Goal: Find specific page/section: Find specific page/section

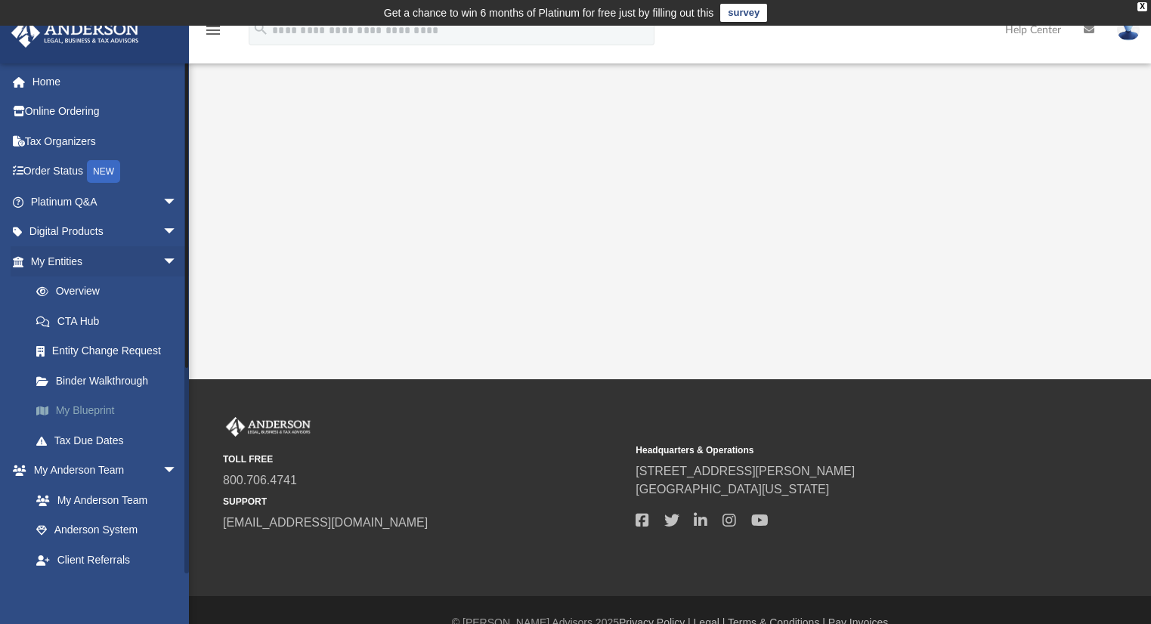
click at [91, 409] on link "My Blueprint" at bounding box center [110, 411] width 179 height 30
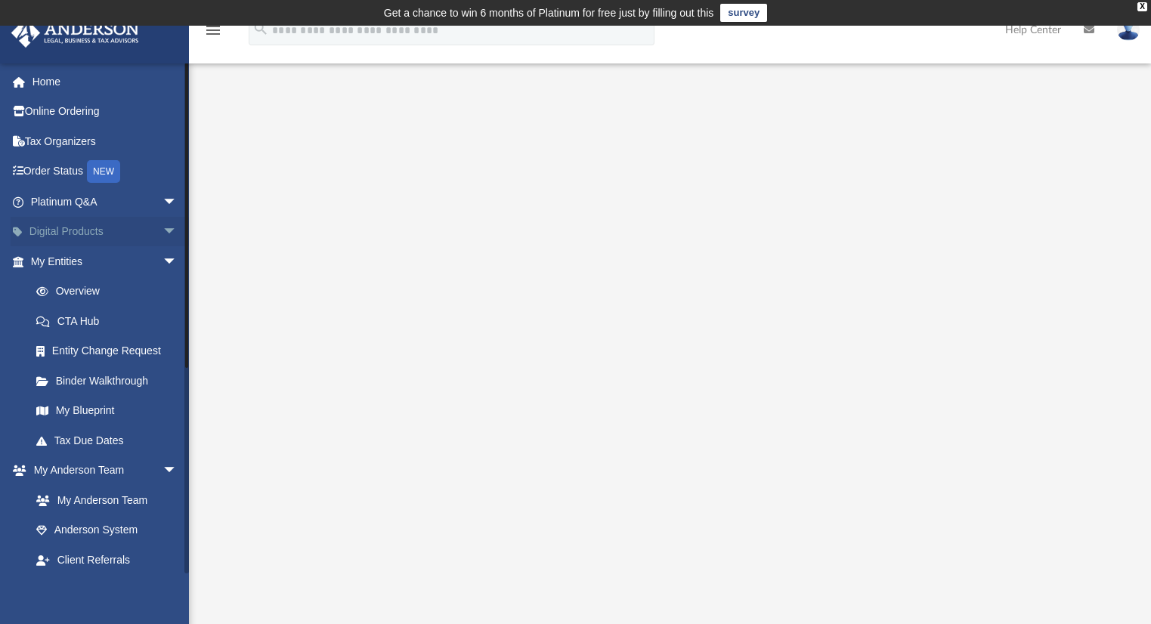
click at [162, 230] on span "arrow_drop_down" at bounding box center [177, 232] width 30 height 31
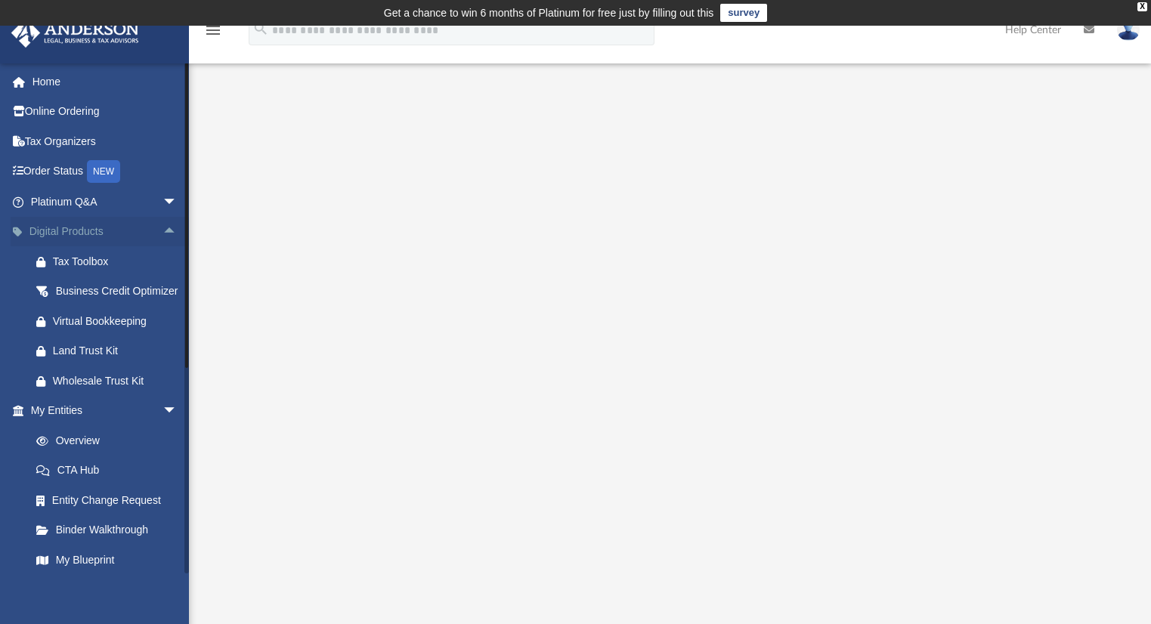
click at [162, 230] on span "arrow_drop_up" at bounding box center [177, 232] width 30 height 31
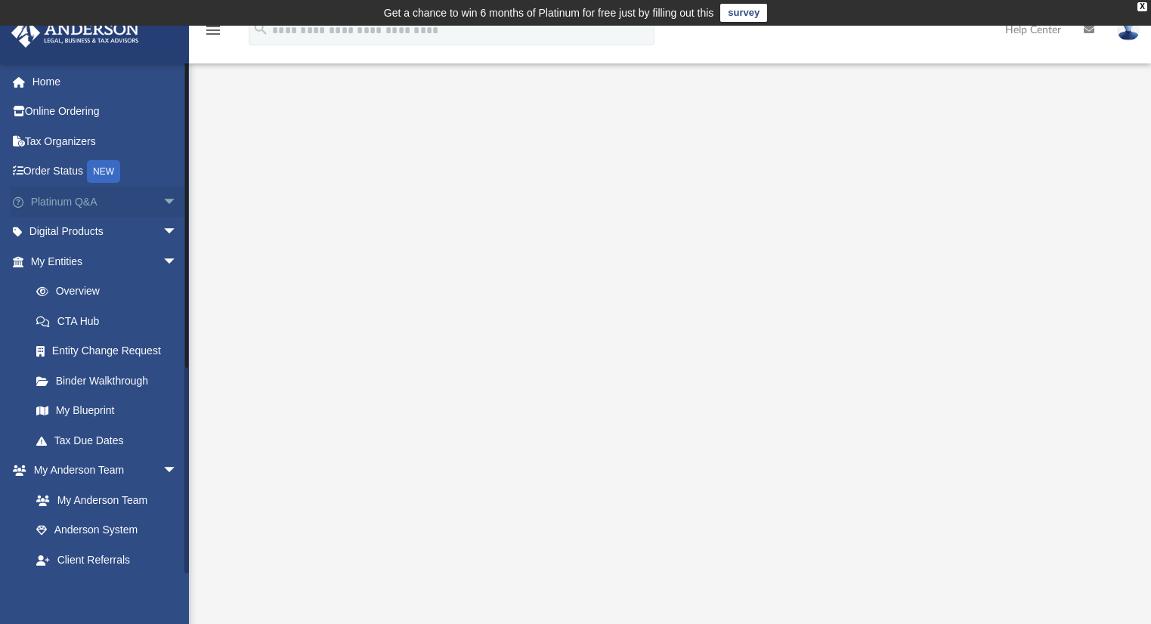
click at [162, 203] on span "arrow_drop_down" at bounding box center [177, 202] width 30 height 31
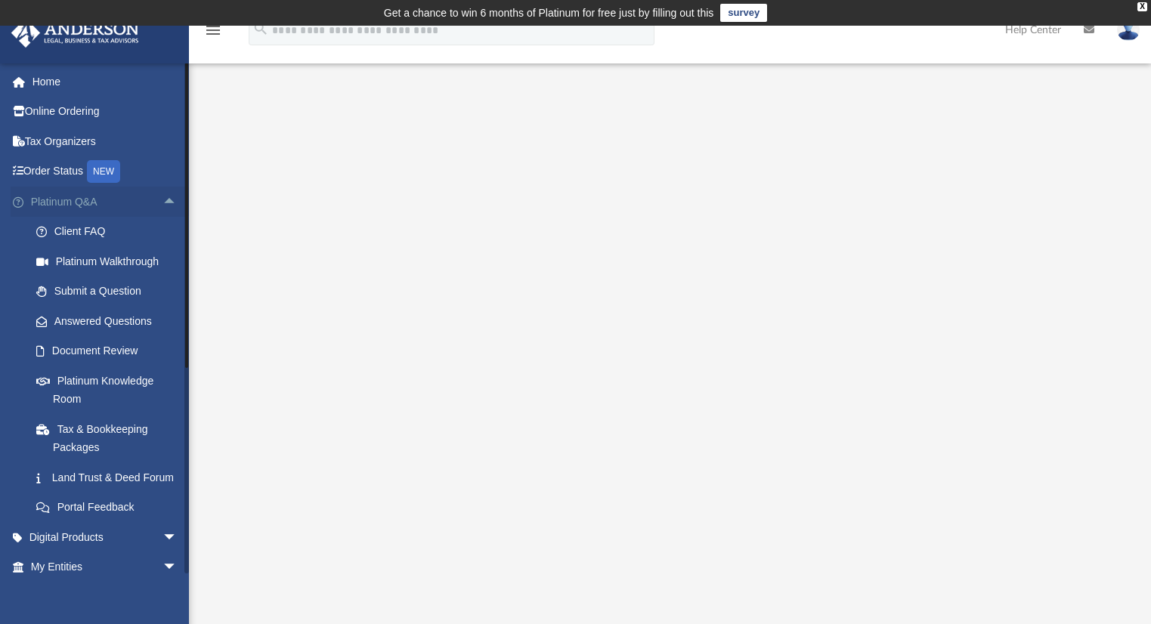
click at [162, 203] on span "arrow_drop_up" at bounding box center [177, 202] width 30 height 31
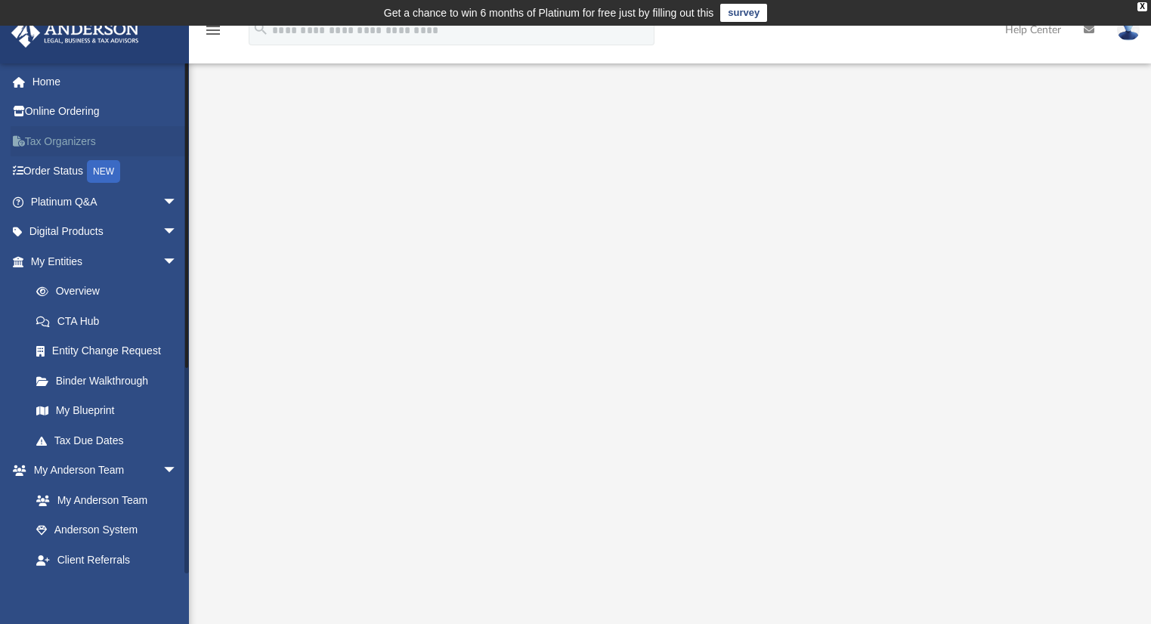
click at [74, 134] on link "Tax Organizers" at bounding box center [106, 141] width 190 height 30
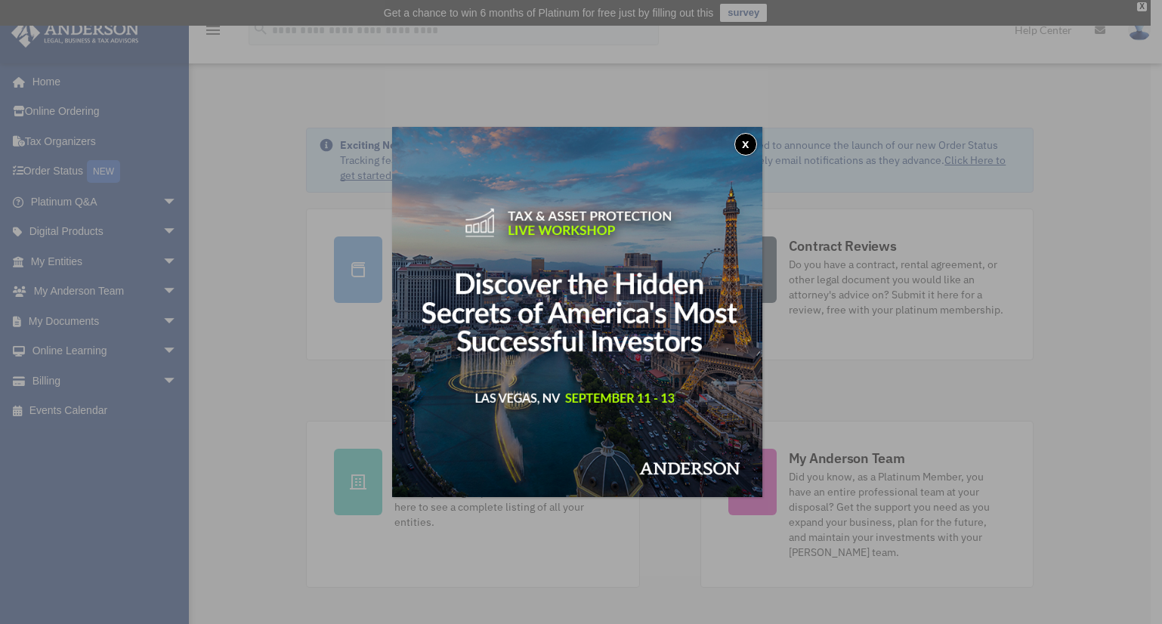
click at [749, 142] on button "x" at bounding box center [745, 144] width 23 height 23
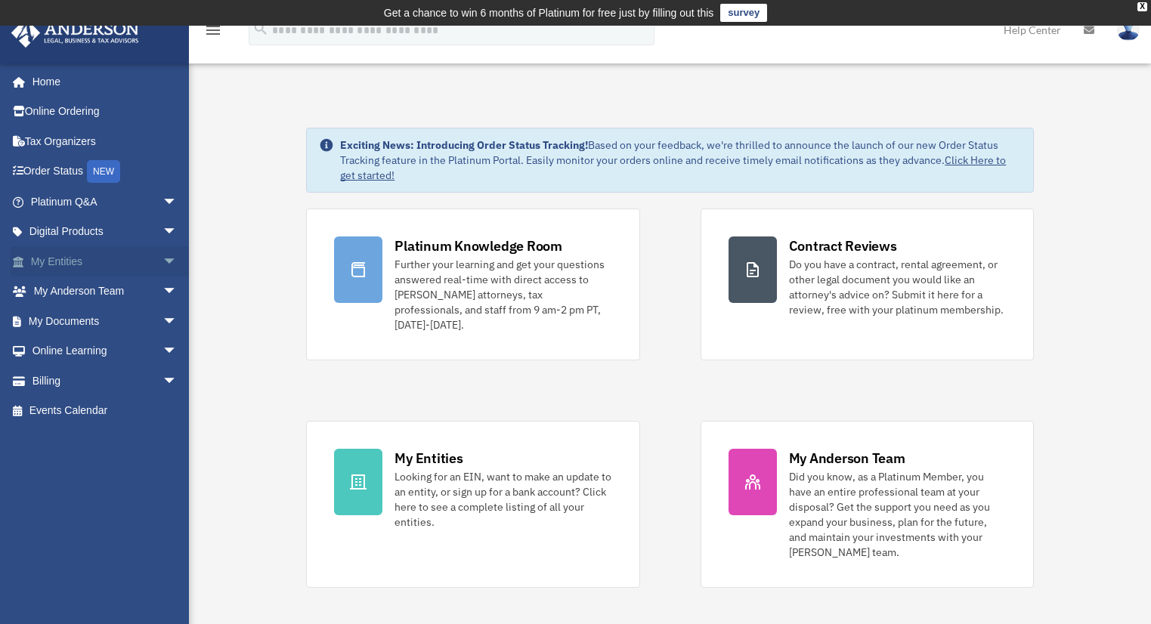
click at [86, 255] on link "My Entities arrow_drop_down" at bounding box center [106, 261] width 190 height 30
click at [162, 261] on span "arrow_drop_down" at bounding box center [177, 261] width 30 height 31
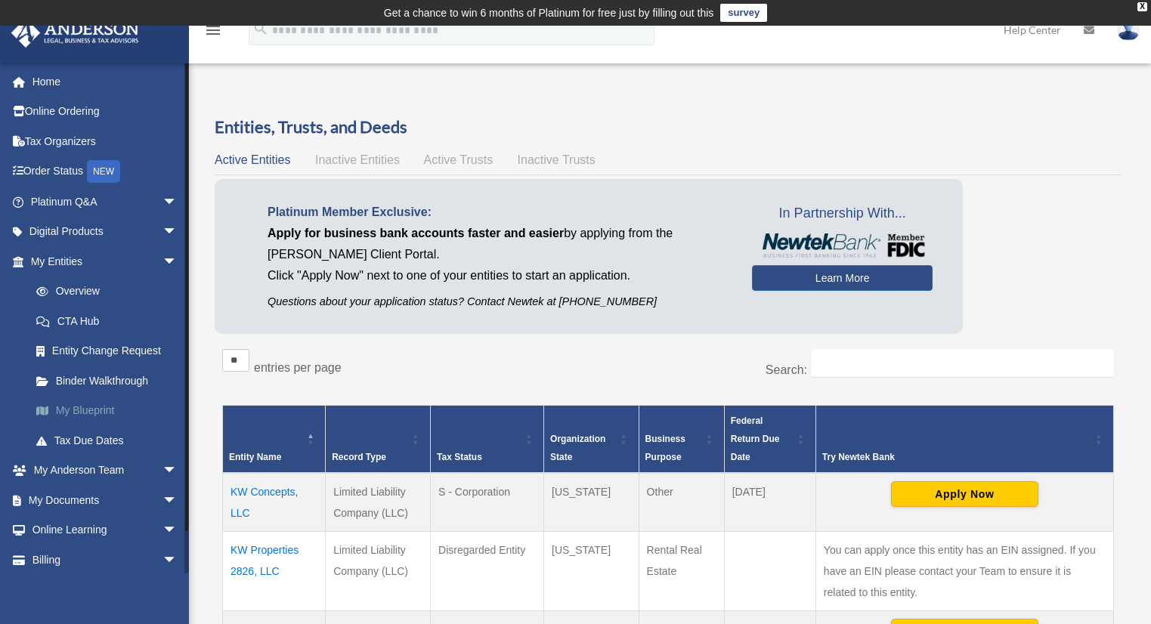
click at [96, 411] on link "My Blueprint" at bounding box center [110, 411] width 179 height 30
